Goal: Transaction & Acquisition: Download file/media

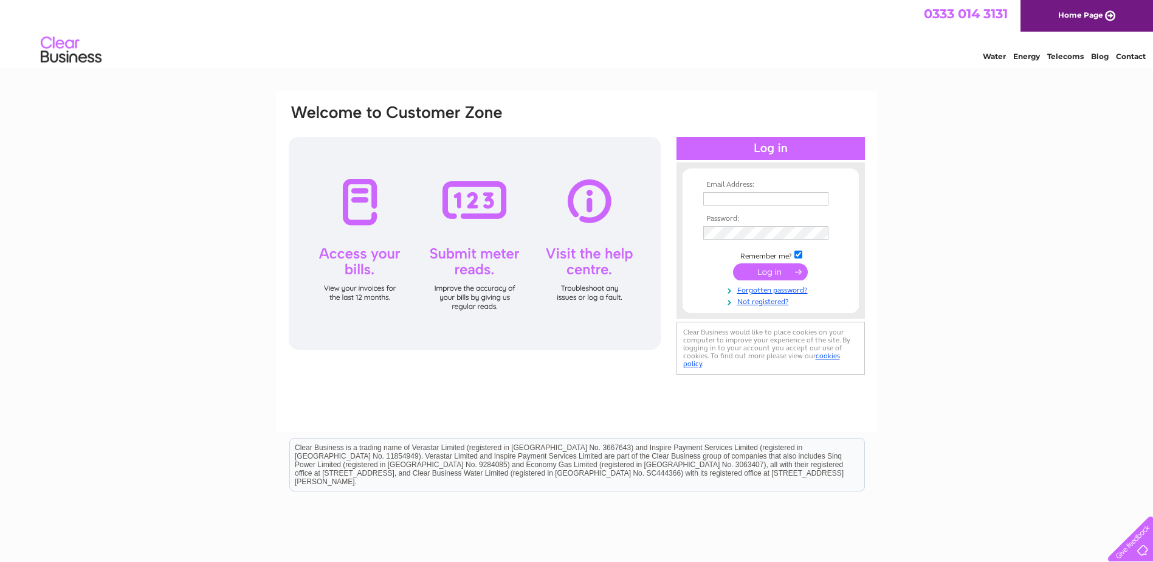
type input "[EMAIL_ADDRESS][DOMAIN_NAME]"
click at [762, 267] on input "submit" at bounding box center [770, 271] width 75 height 17
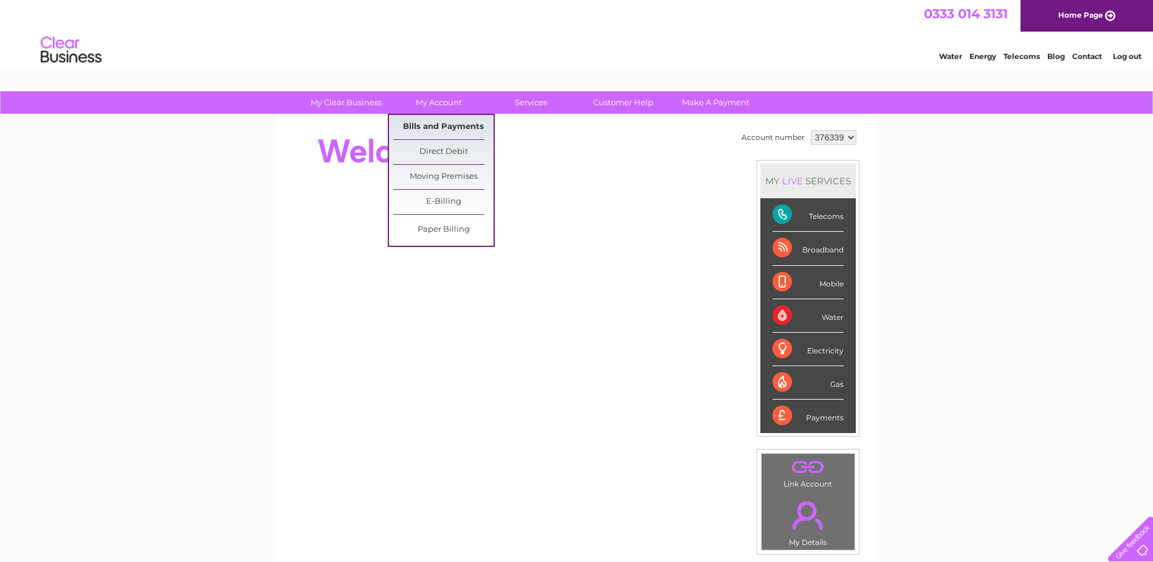
click at [427, 131] on link "Bills and Payments" at bounding box center [443, 127] width 100 height 24
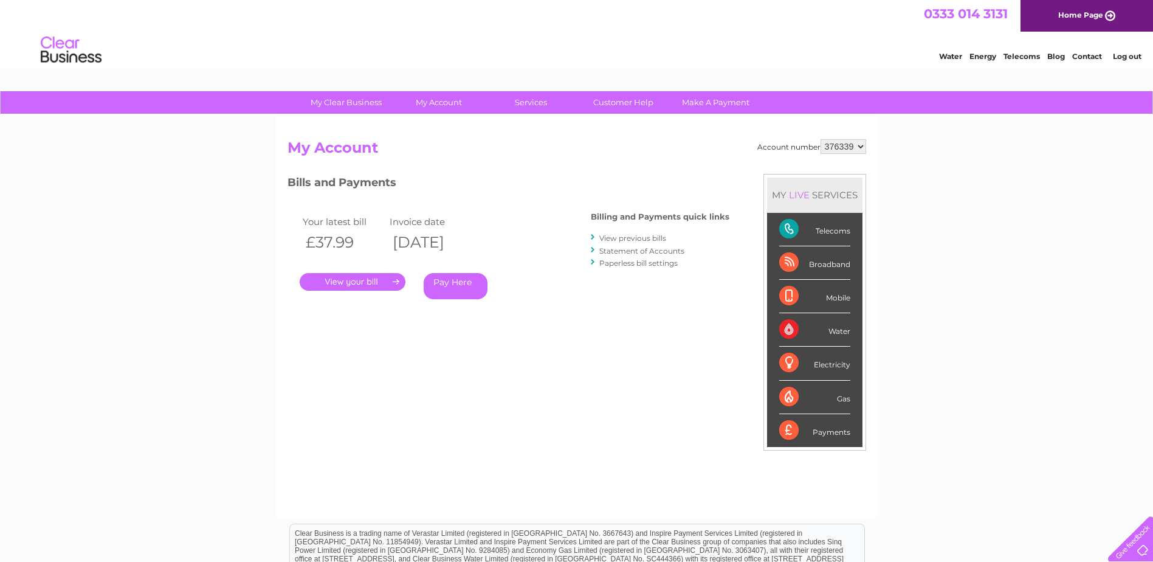
click at [629, 241] on link "View previous bills" at bounding box center [632, 237] width 67 height 9
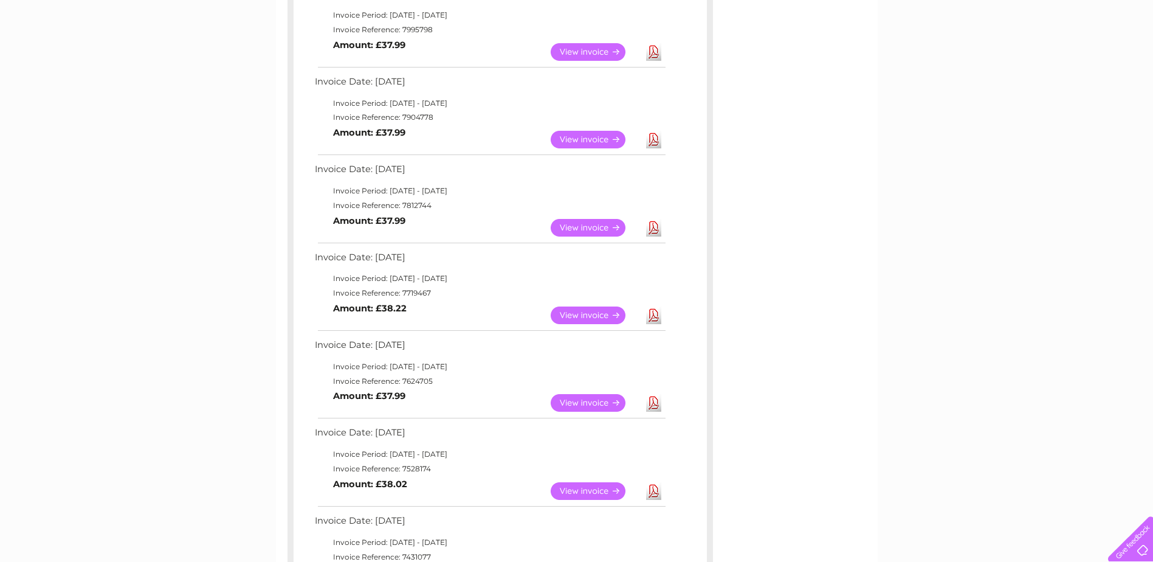
scroll to position [243, 0]
click at [653, 402] on link "Download" at bounding box center [653, 402] width 15 height 18
click at [648, 319] on link "Download" at bounding box center [653, 315] width 15 height 18
